Goal: Task Accomplishment & Management: Complete application form

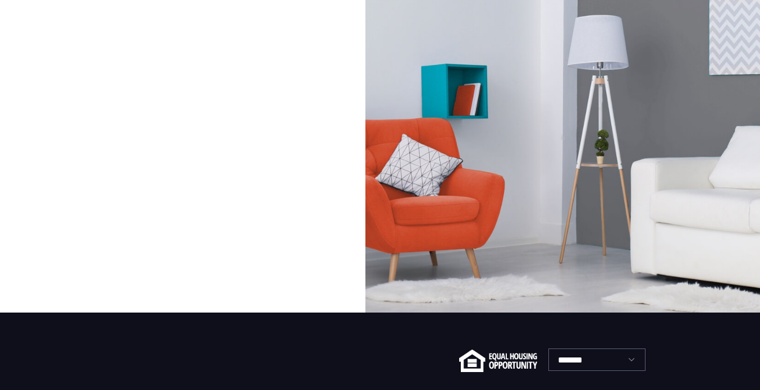
scroll to position [144, 0]
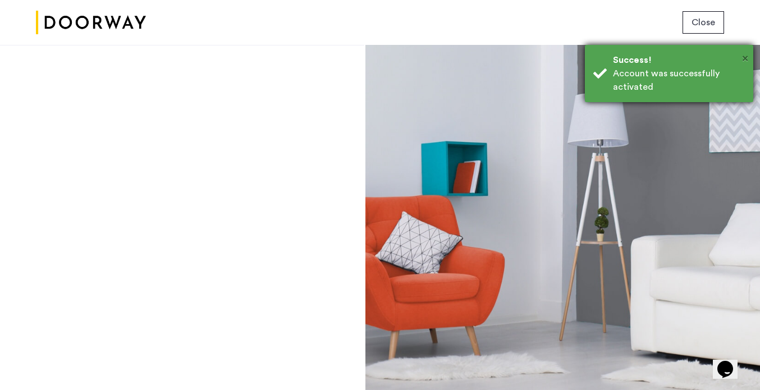
click at [745, 59] on span "×" at bounding box center [745, 58] width 6 height 11
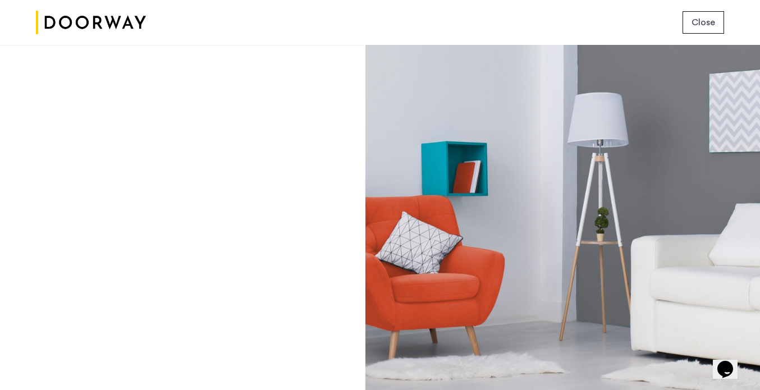
click at [707, 25] on span "Close" at bounding box center [703, 22] width 24 height 13
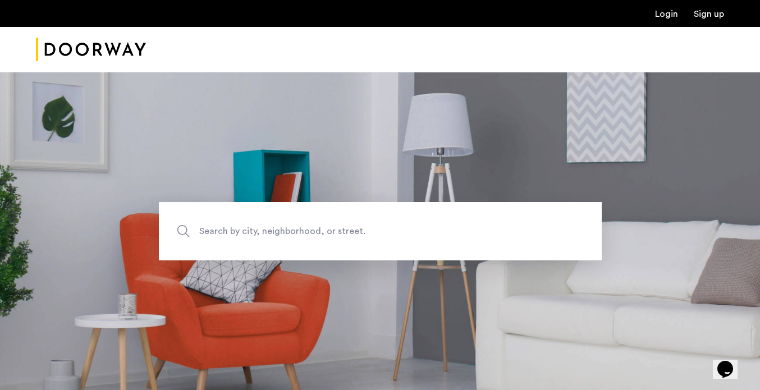
click at [668, 14] on link "Login" at bounding box center [666, 14] width 23 height 9
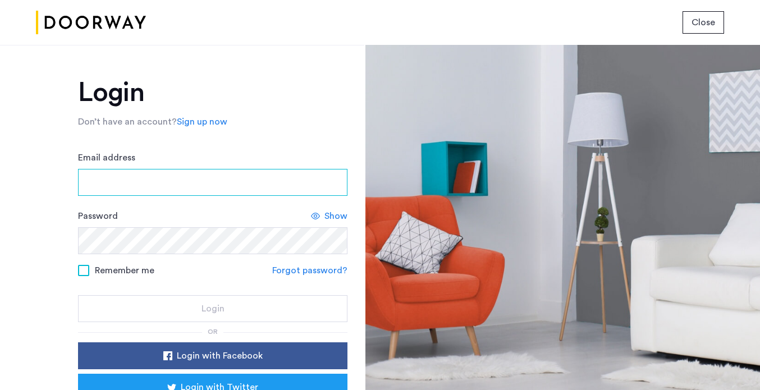
click at [126, 179] on input "Email address" at bounding box center [212, 182] width 269 height 27
type input "**********"
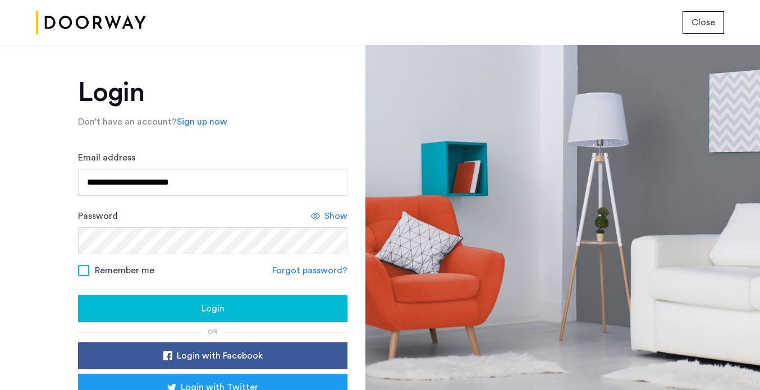
click at [84, 268] on span at bounding box center [83, 270] width 11 height 11
click at [159, 307] on div "Login" at bounding box center [212, 308] width 251 height 13
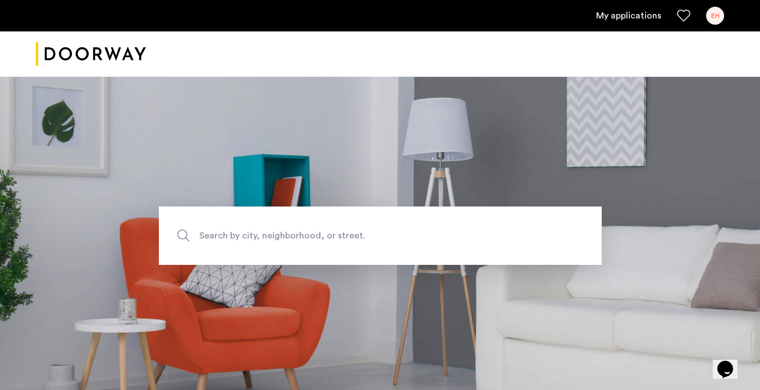
click at [623, 16] on link "My applications" at bounding box center [628, 15] width 65 height 13
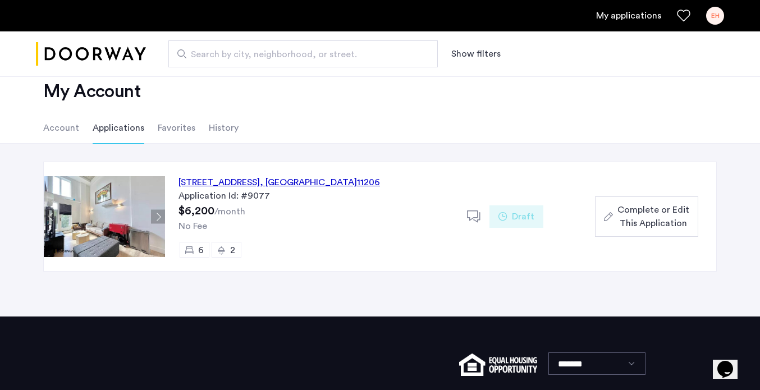
scroll to position [30, 0]
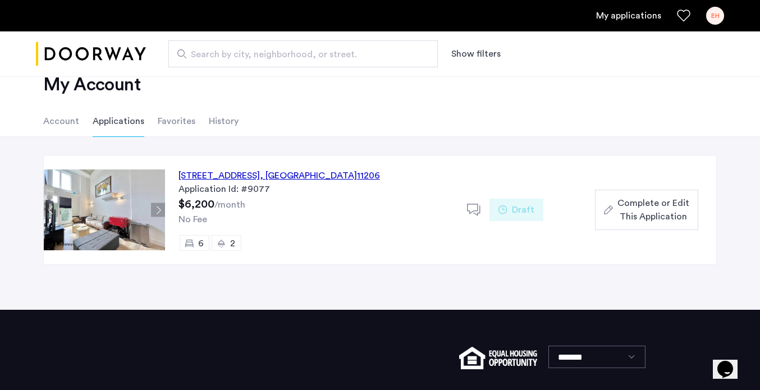
click at [644, 205] on span "Complete or Edit This Application" at bounding box center [653, 209] width 72 height 27
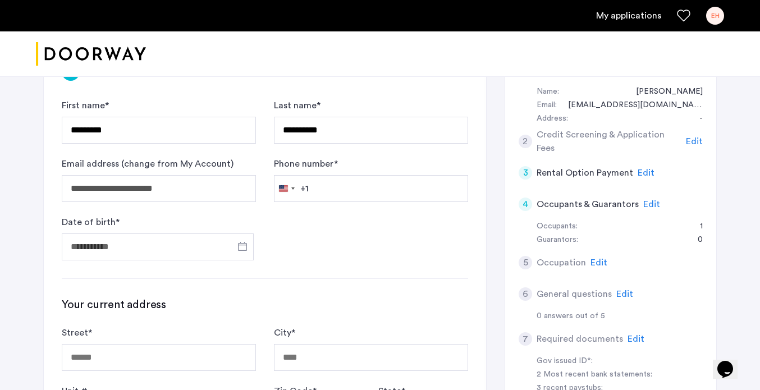
scroll to position [116, 0]
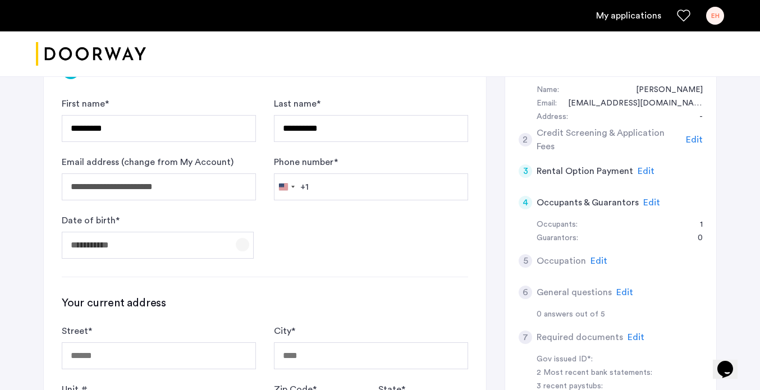
click at [236, 244] on span "Open calendar" at bounding box center [242, 244] width 27 height 27
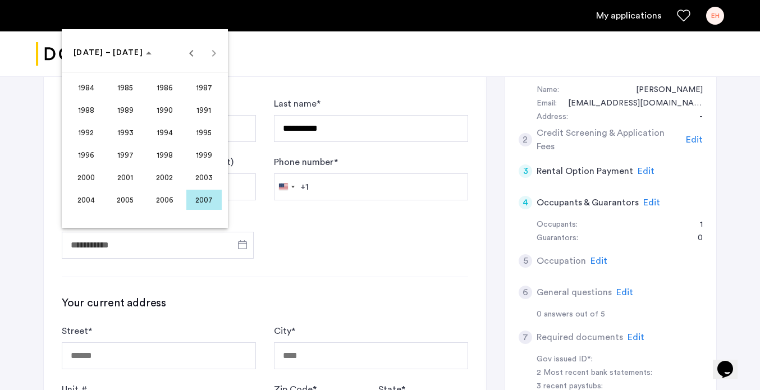
click at [120, 176] on span "2001" at bounding box center [125, 177] width 35 height 20
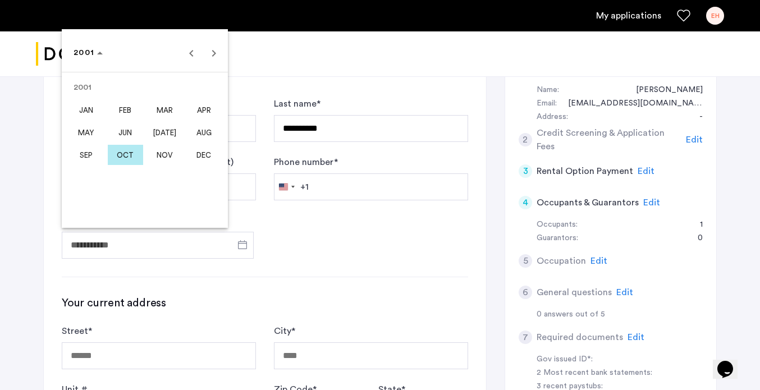
click at [87, 110] on span "JAN" at bounding box center [85, 110] width 35 height 20
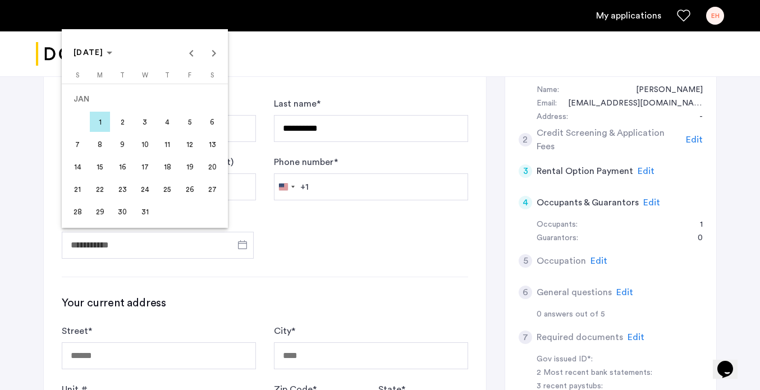
click at [145, 146] on span "10" at bounding box center [145, 144] width 20 height 20
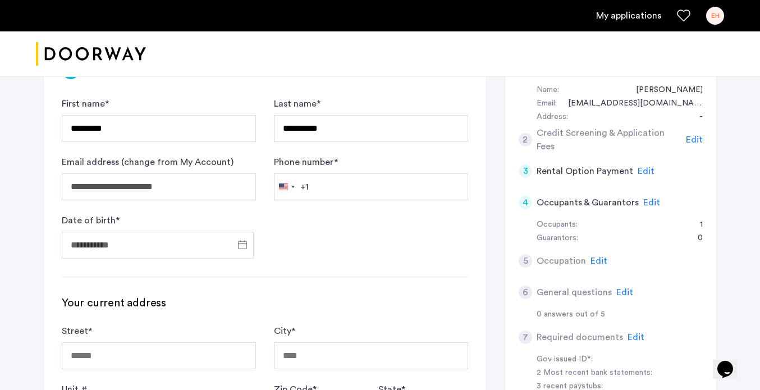
type input "**********"
click at [327, 186] on input "Phone number *" at bounding box center [371, 186] width 194 height 27
type input "**********"
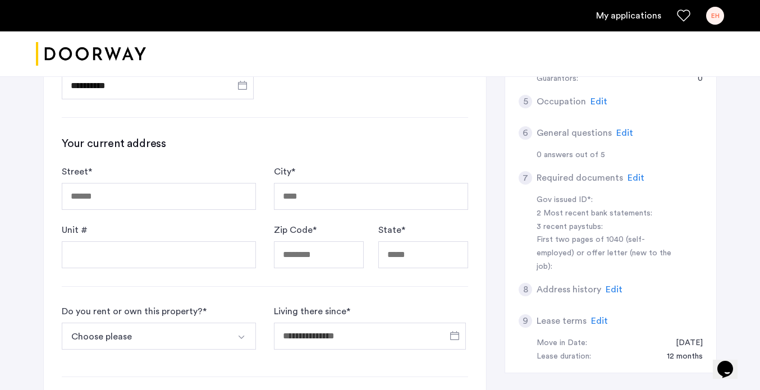
scroll to position [278, 0]
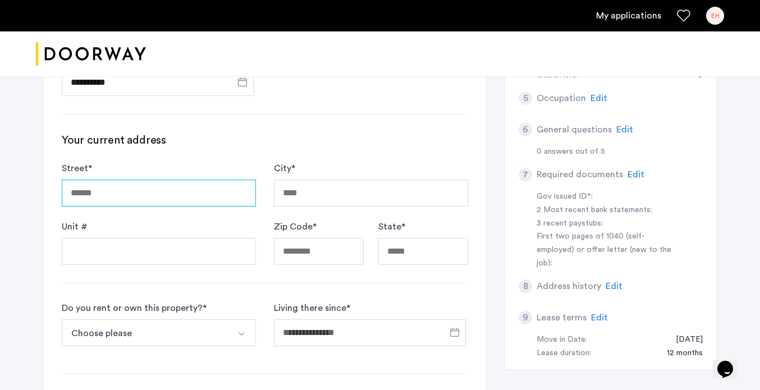
click at [131, 186] on input "Street *" at bounding box center [159, 193] width 194 height 27
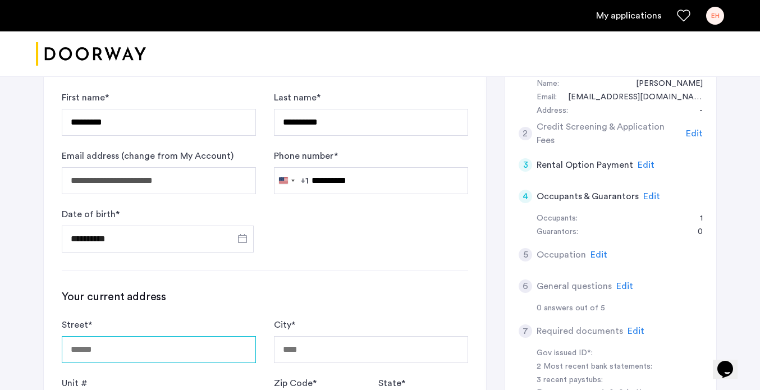
scroll to position [120, 0]
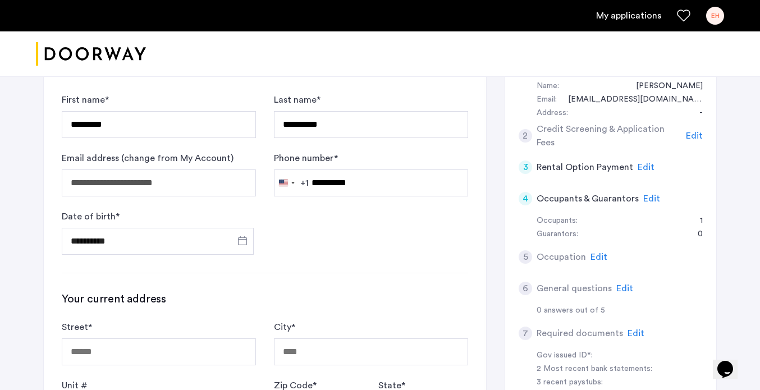
click at [642, 164] on span "Edit" at bounding box center [645, 167] width 17 height 9
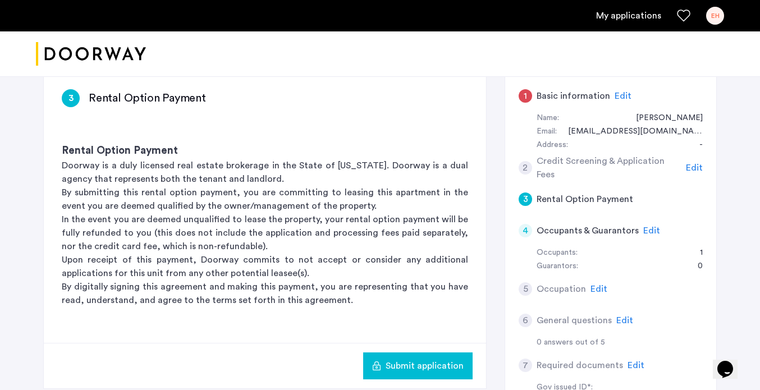
scroll to position [88, 0]
click at [645, 228] on span "Edit" at bounding box center [651, 230] width 17 height 9
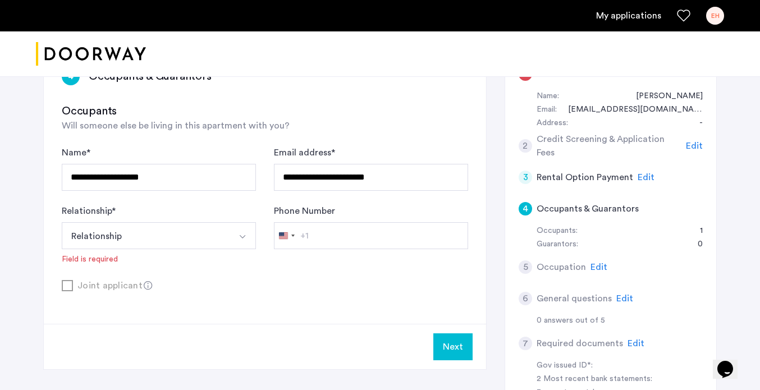
scroll to position [116, 0]
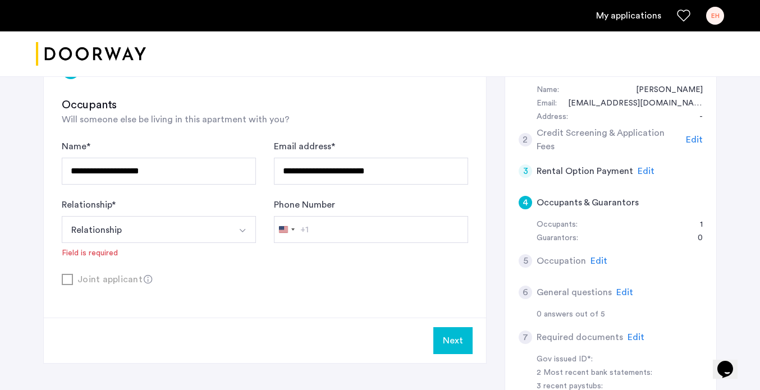
click at [245, 236] on button "Select option" at bounding box center [242, 229] width 27 height 27
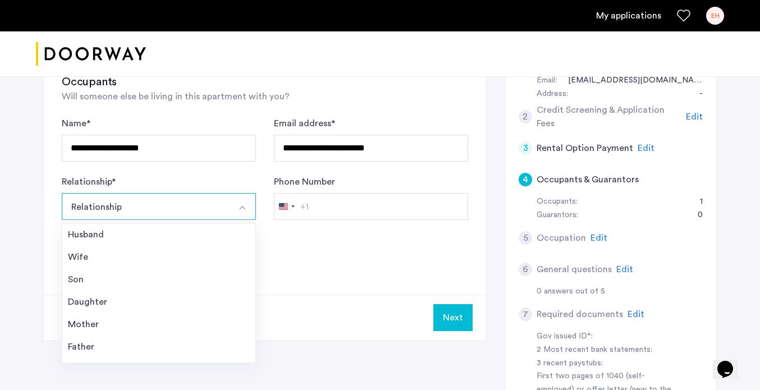
scroll to position [146, 0]
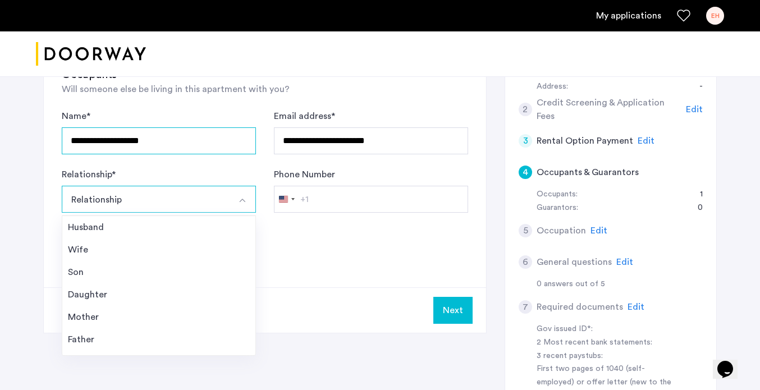
click at [178, 141] on input "**********" at bounding box center [159, 140] width 194 height 27
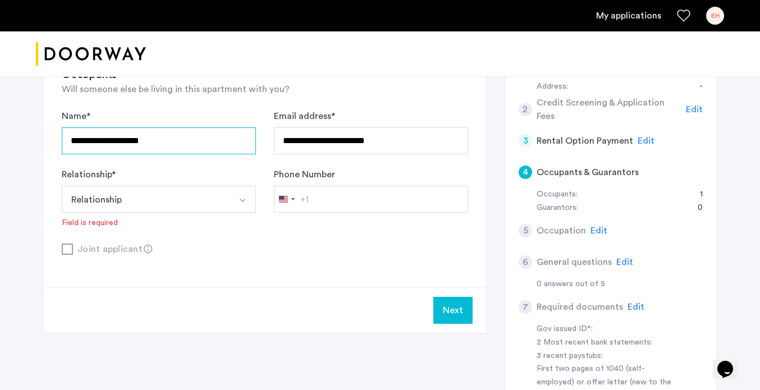
click at [178, 141] on input "**********" at bounding box center [159, 140] width 194 height 27
click at [188, 202] on button "Relationship" at bounding box center [146, 199] width 168 height 27
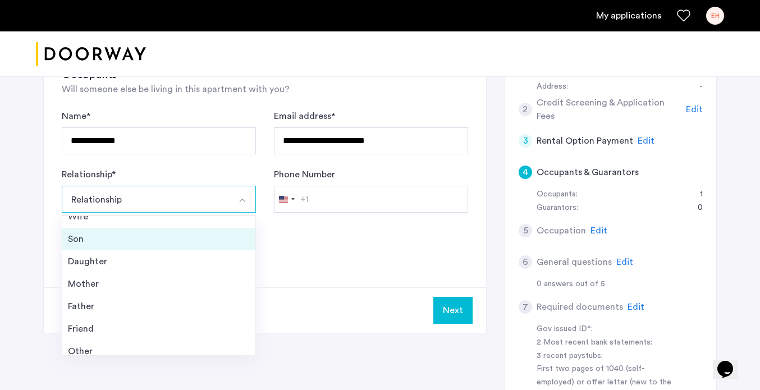
scroll to position [40, 0]
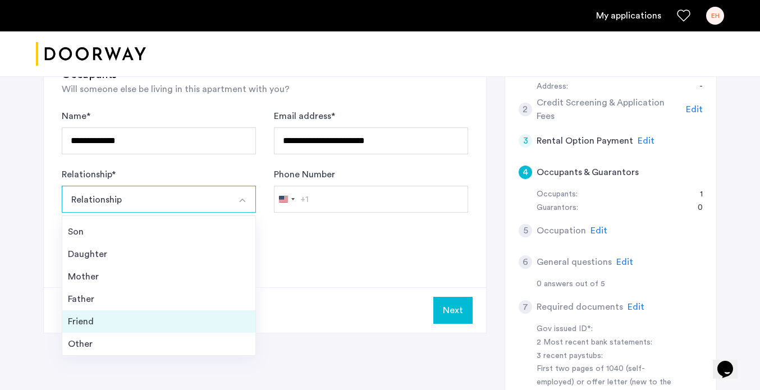
click at [103, 320] on div "Friend" at bounding box center [159, 321] width 182 height 13
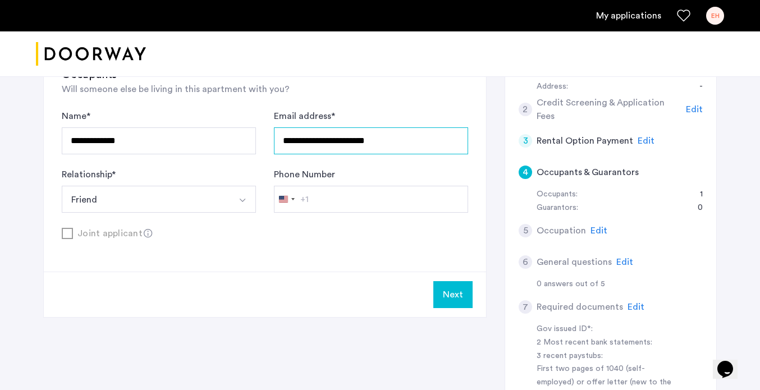
click at [379, 144] on input "**********" at bounding box center [371, 140] width 194 height 27
click at [380, 144] on input "**********" at bounding box center [371, 140] width 194 height 27
click at [75, 232] on div "Joint applicant" at bounding box center [265, 233] width 406 height 14
click at [62, 231] on div "Joint applicant" at bounding box center [265, 233] width 406 height 14
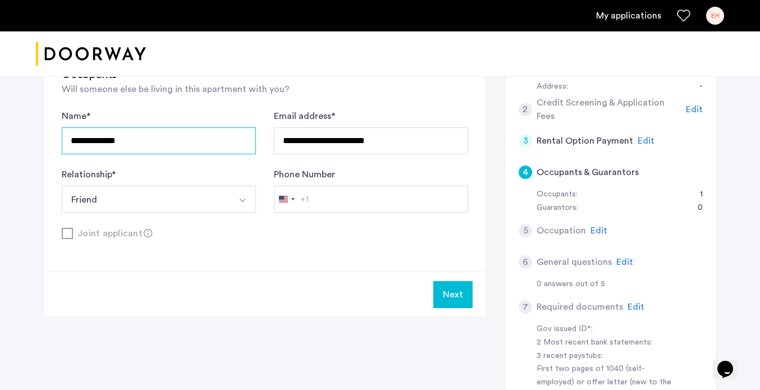
click at [162, 132] on input "**********" at bounding box center [159, 140] width 194 height 27
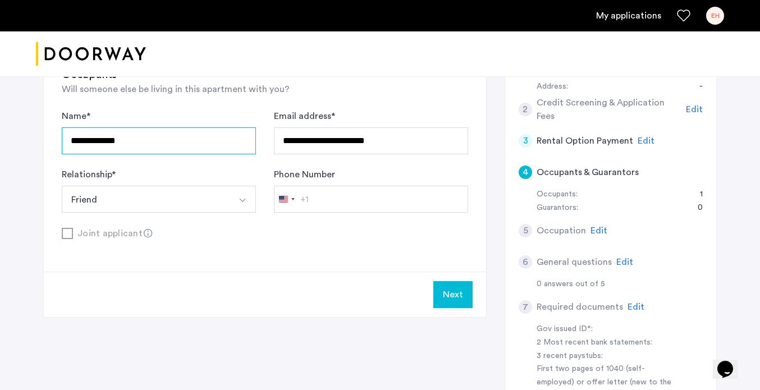
type input "*"
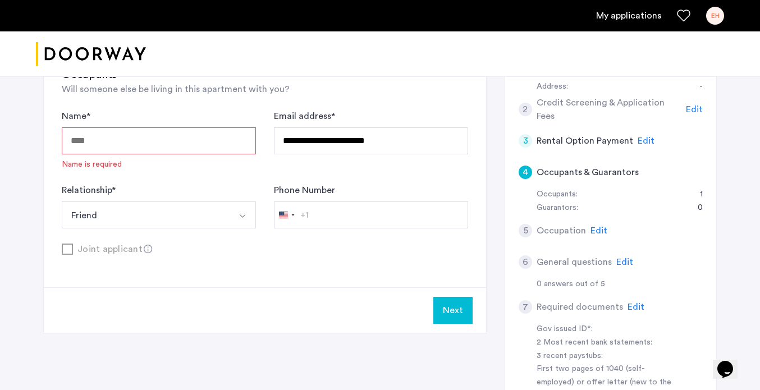
click at [175, 218] on button "Friend" at bounding box center [146, 214] width 168 height 27
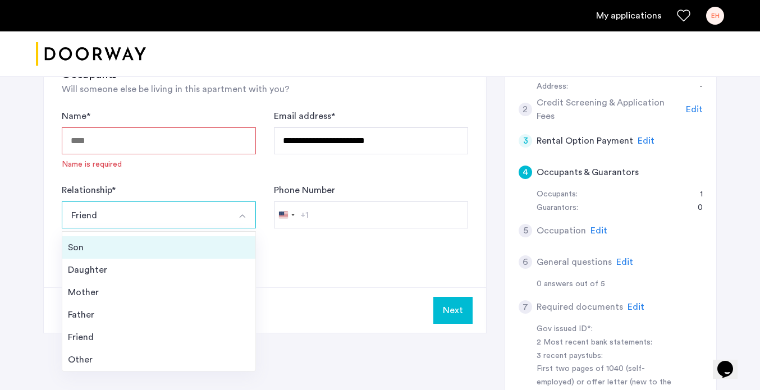
scroll to position [0, 0]
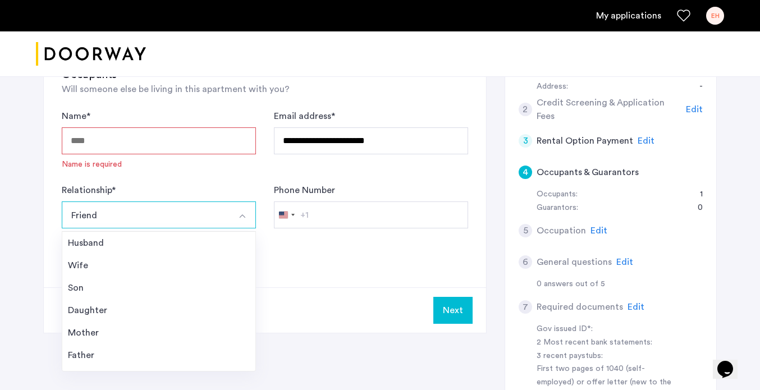
click at [137, 210] on button "Friend" at bounding box center [146, 214] width 168 height 27
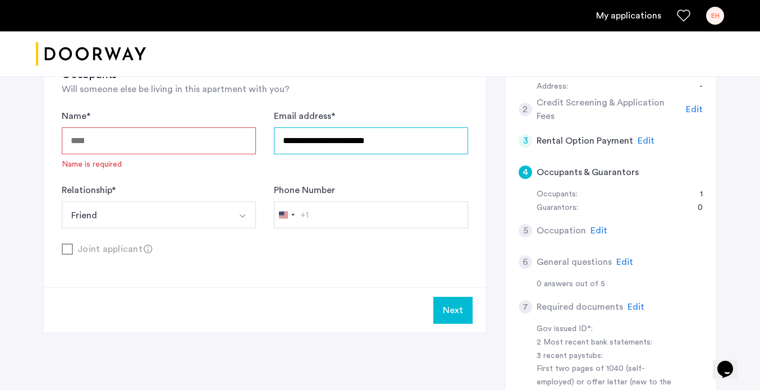
click at [356, 134] on input "**********" at bounding box center [371, 140] width 194 height 27
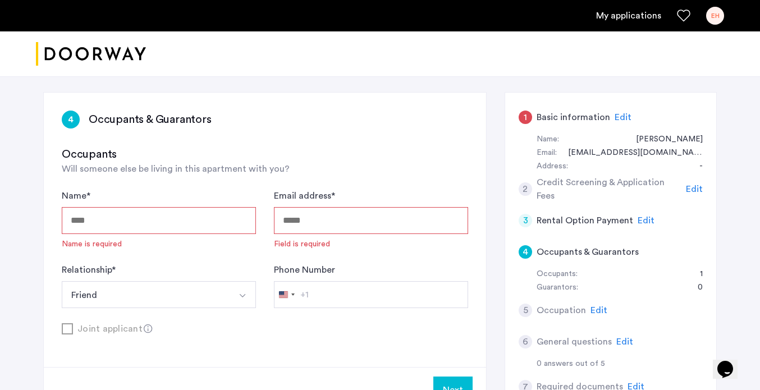
scroll to position [67, 0]
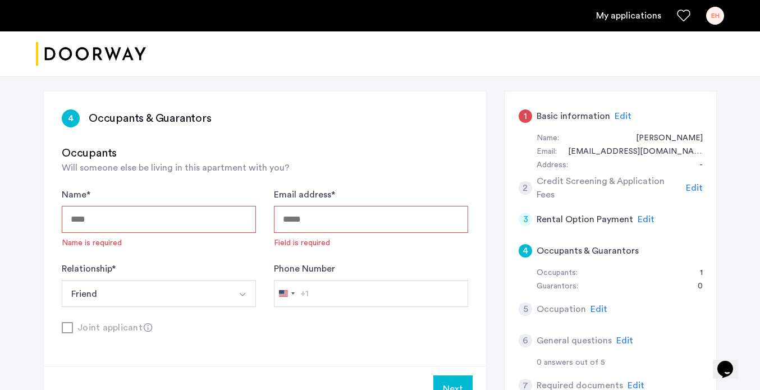
click at [693, 187] on span "Edit" at bounding box center [694, 187] width 17 height 9
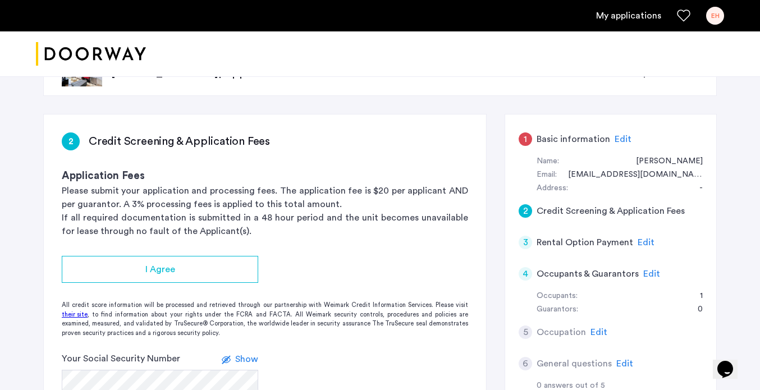
scroll to position [44, 0]
click at [618, 135] on span "Edit" at bounding box center [622, 139] width 17 height 9
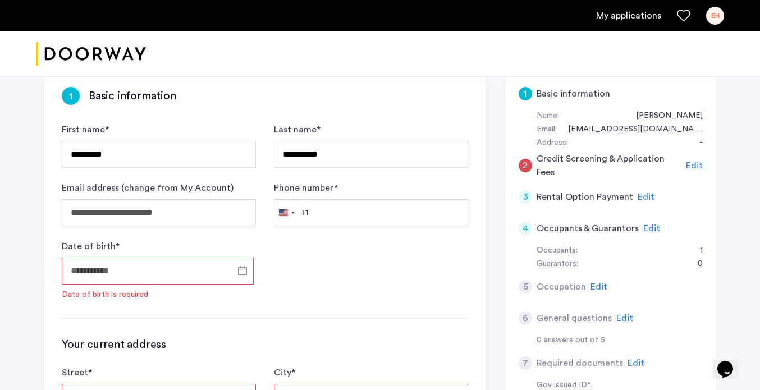
scroll to position [0, 0]
